Goal: Information Seeking & Learning: Find specific fact

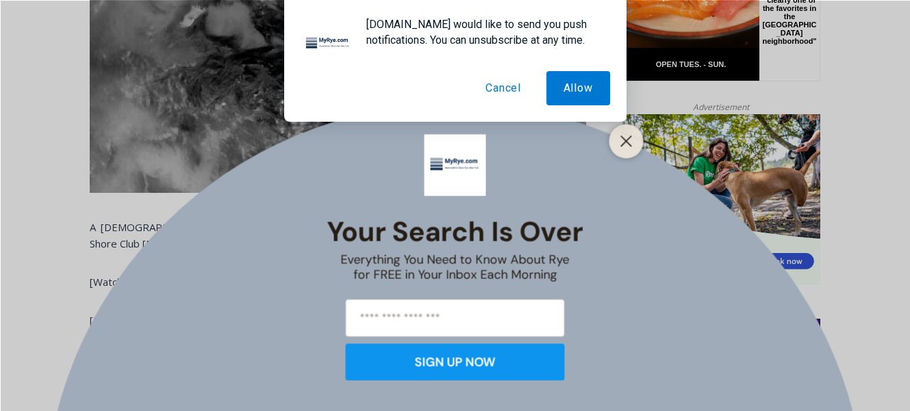
scroll to position [865, 0]
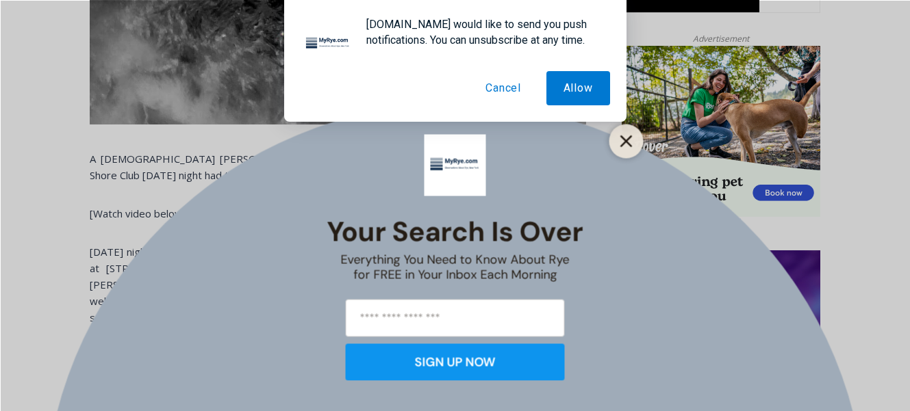
click at [620, 147] on button "Close" at bounding box center [626, 140] width 19 height 19
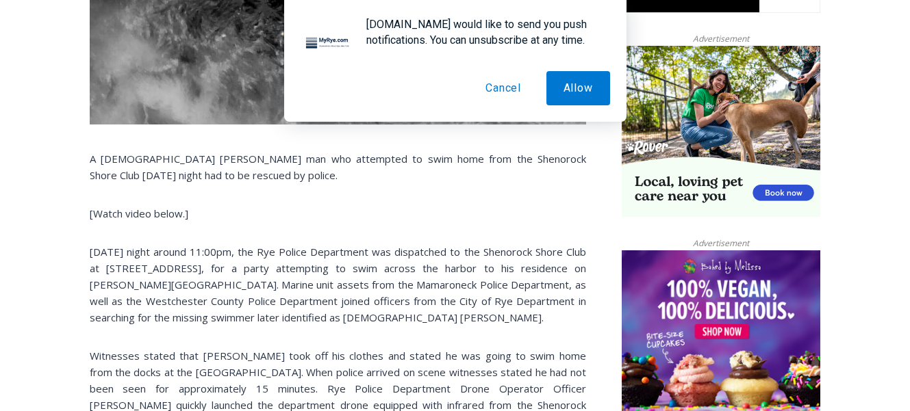
click at [507, 90] on button "Cancel" at bounding box center [503, 88] width 70 height 34
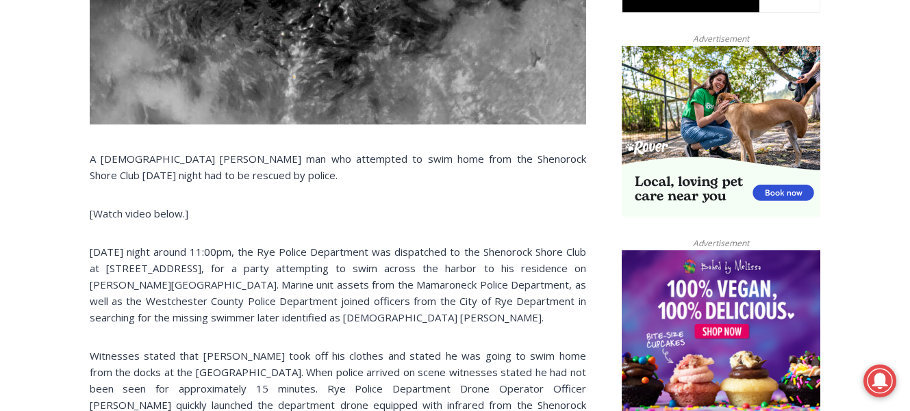
scroll to position [934, 0]
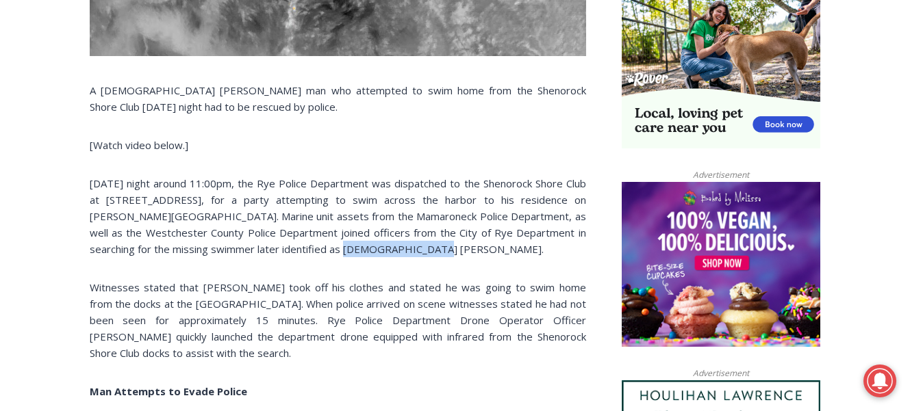
drag, startPoint x: 361, startPoint y: 251, endPoint x: 307, endPoint y: 246, distance: 53.6
click at [281, 248] on p "[DATE] night around 11:00pm, the Rye Police Department was dispatched to the Sh…" at bounding box center [338, 216] width 496 height 82
drag, startPoint x: 309, startPoint y: 246, endPoint x: 60, endPoint y: 253, distance: 248.6
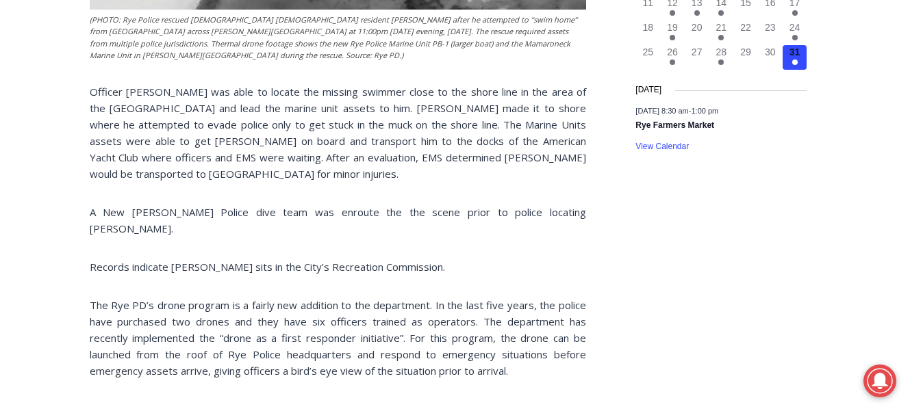
scroll to position [1344, 0]
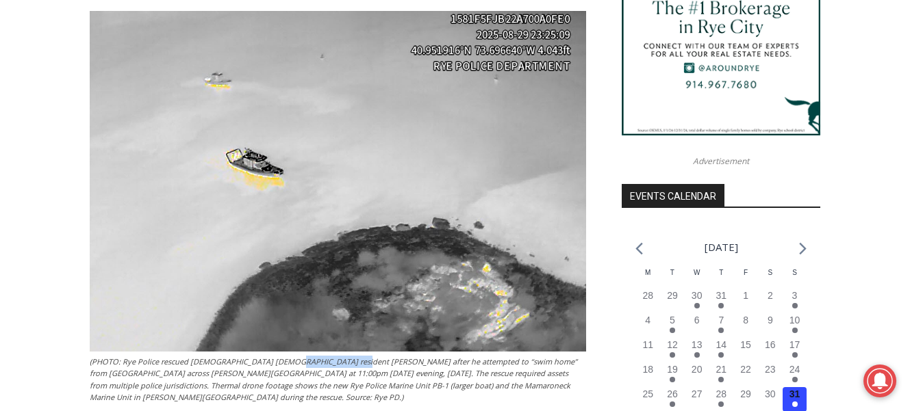
drag, startPoint x: 337, startPoint y: 362, endPoint x: 276, endPoint y: 368, distance: 61.9
click at [276, 368] on figcaption "(PHOTO: Rye Police rescued [DEMOGRAPHIC_DATA] [DEMOGRAPHIC_DATA] resident [PERS…" at bounding box center [338, 380] width 496 height 48
copy figcaption "[PERSON_NAME]"
